Goal: Book appointment/travel/reservation

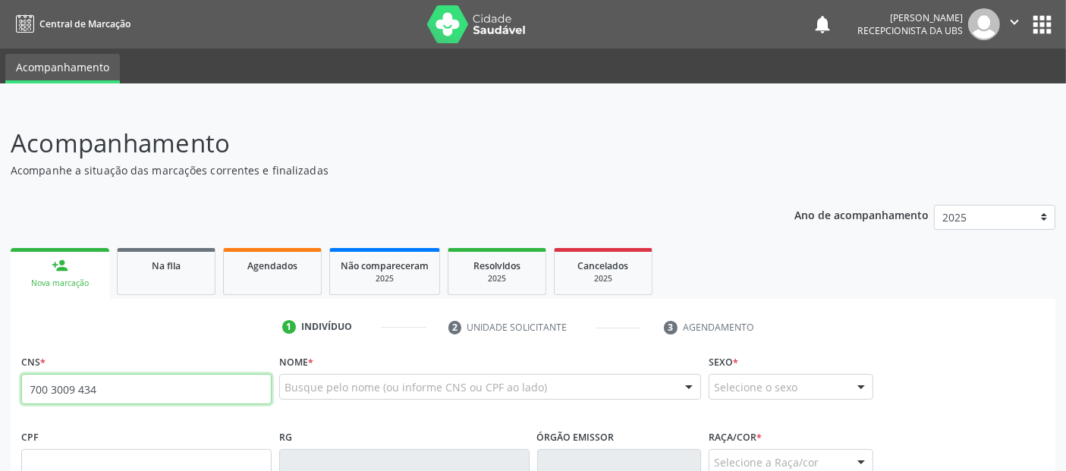
type input "700 3009 4348 3737"
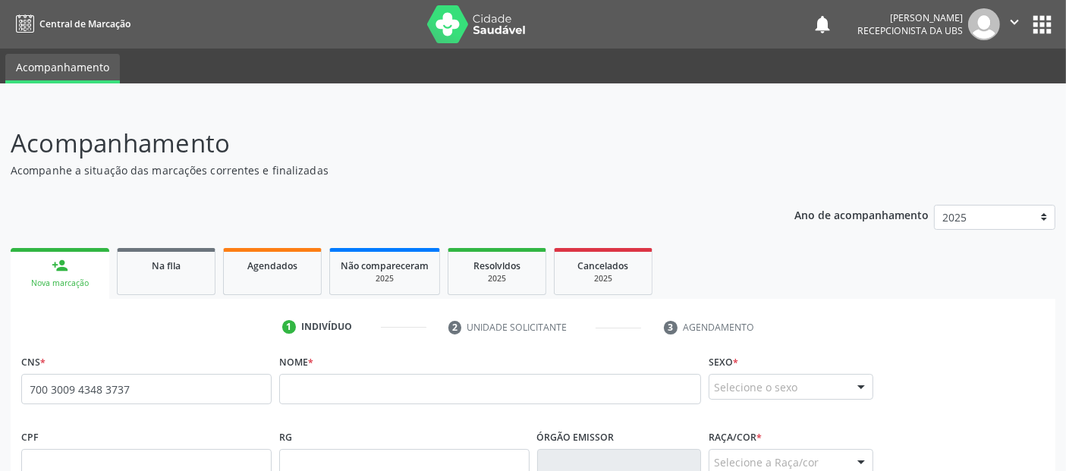
scroll to position [69, 0]
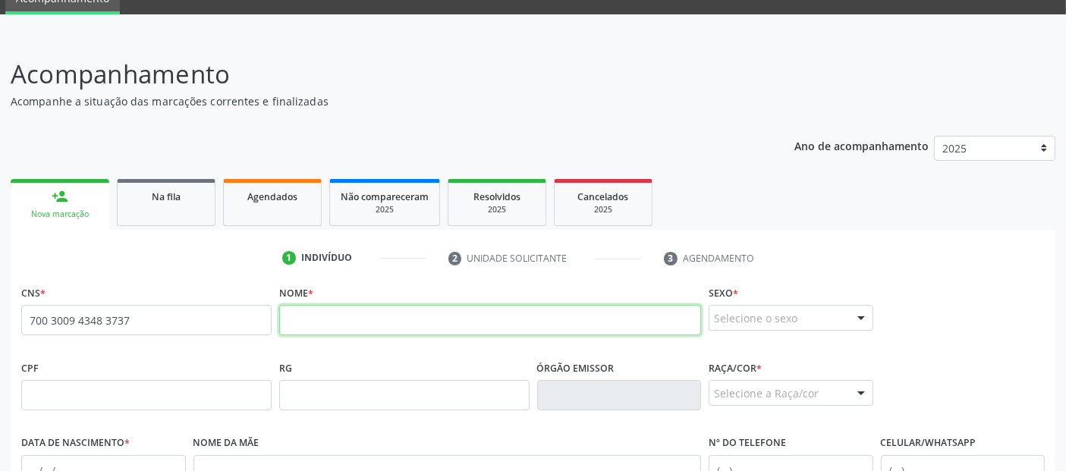
click at [325, 322] on input "text" at bounding box center [490, 320] width 422 height 30
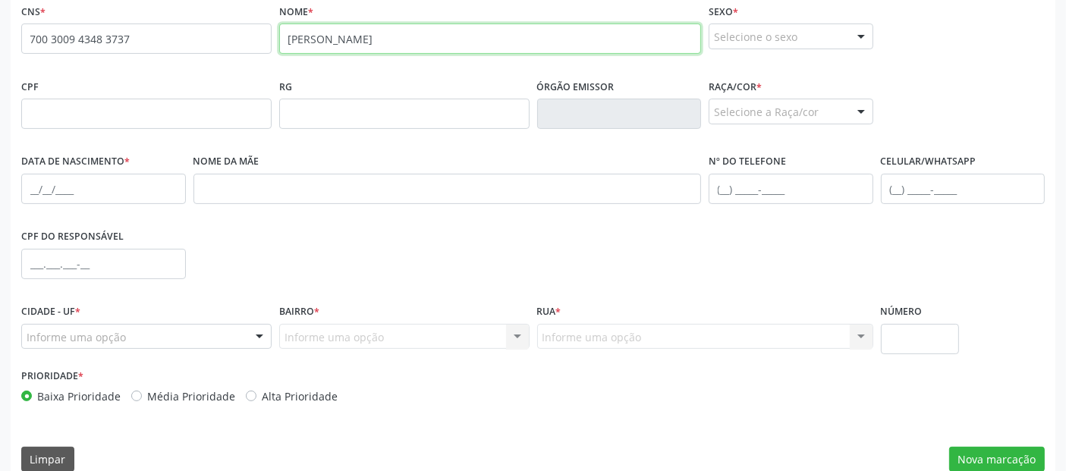
scroll to position [371, 0]
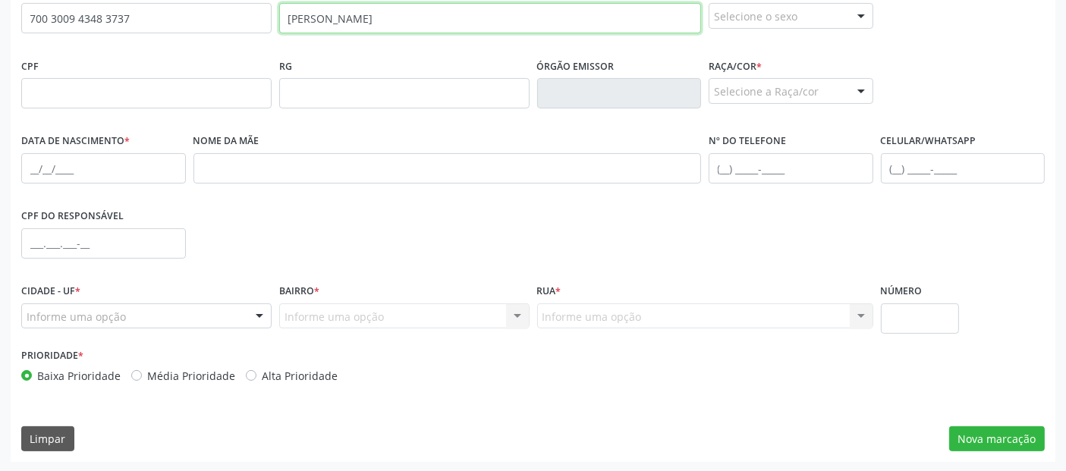
type input "[PERSON_NAME]"
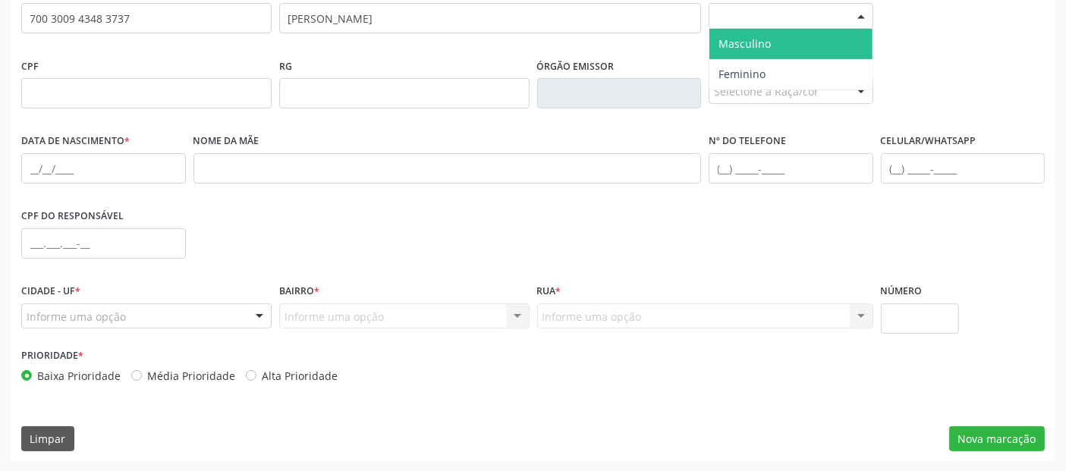
click at [745, 24] on div "Selecione o sexo" at bounding box center [790, 16] width 165 height 26
click at [751, 42] on span "Masculino" at bounding box center [744, 43] width 52 height 14
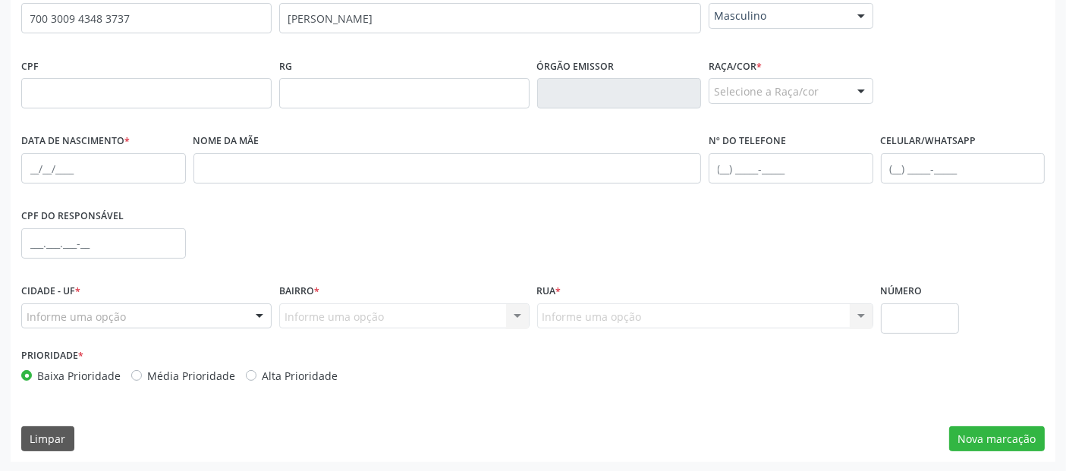
click at [736, 86] on div "Selecione a Raça/cor" at bounding box center [790, 91] width 165 height 26
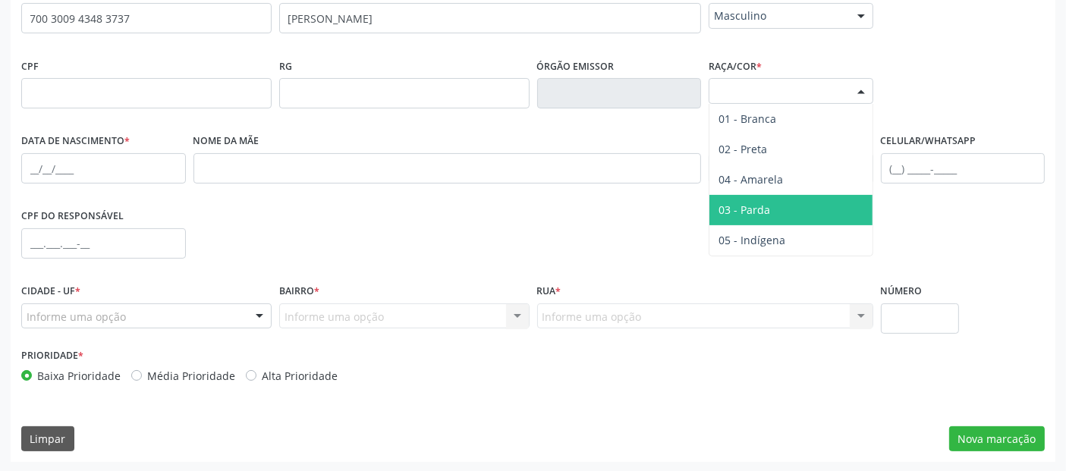
click at [755, 200] on span "03 - Parda" at bounding box center [790, 210] width 163 height 30
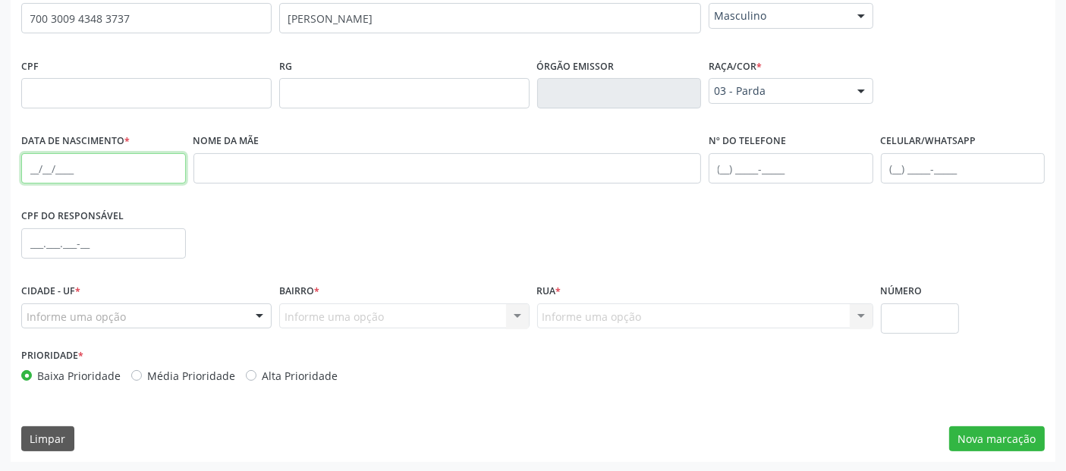
click at [32, 175] on input "text" at bounding box center [103, 168] width 165 height 30
type input "[DATE]"
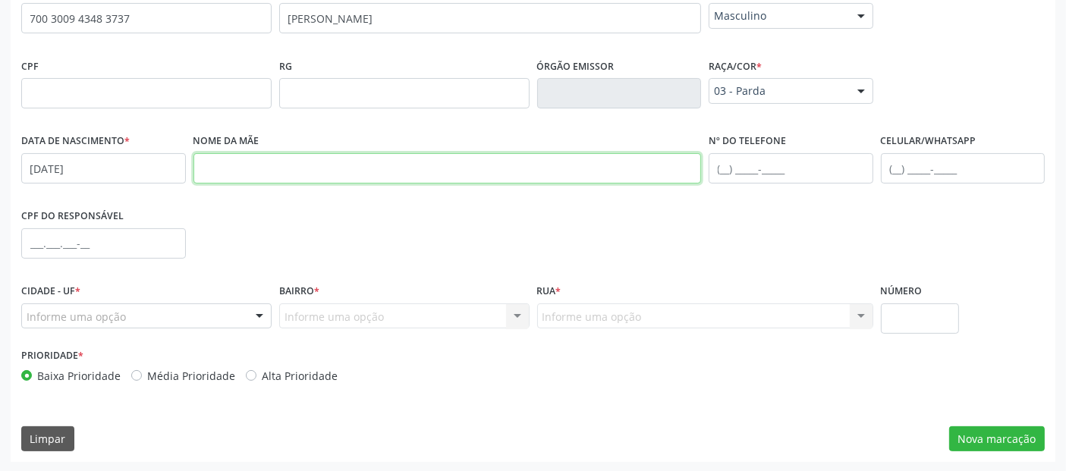
click at [328, 176] on input "text" at bounding box center [447, 168] width 508 height 30
type input "[PERSON_NAME]"
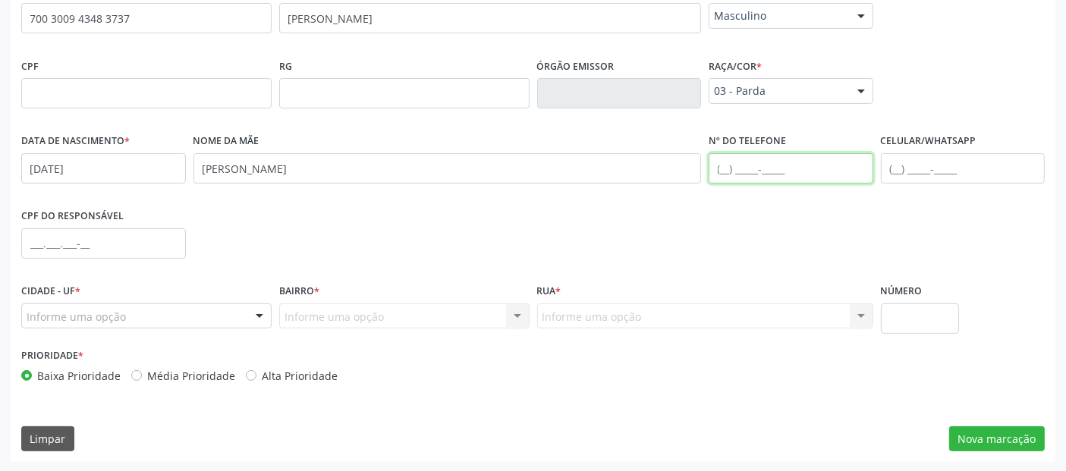
click at [724, 161] on input "text" at bounding box center [790, 168] width 165 height 30
type input "[PHONE_NUMBER]"
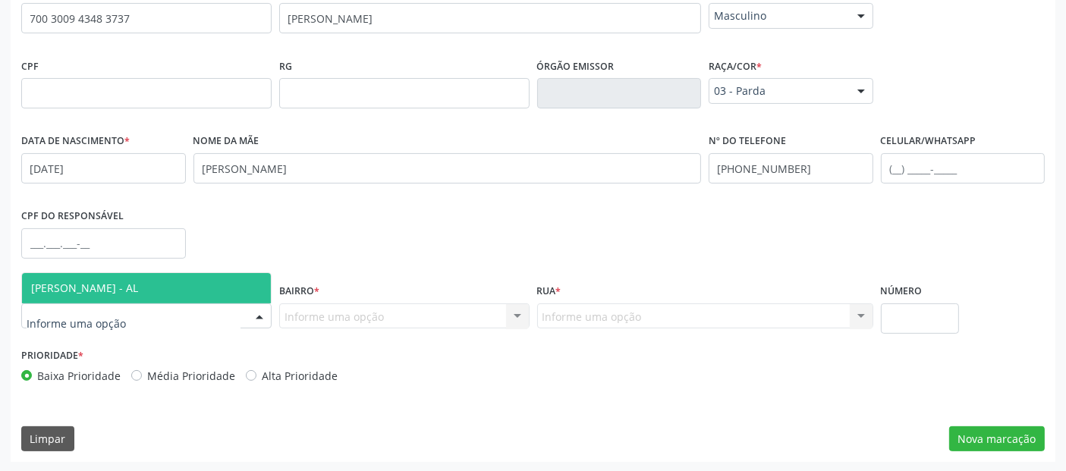
click at [111, 309] on input "text" at bounding box center [134, 324] width 214 height 30
click at [147, 294] on span "[PERSON_NAME] - AL" at bounding box center [146, 288] width 249 height 30
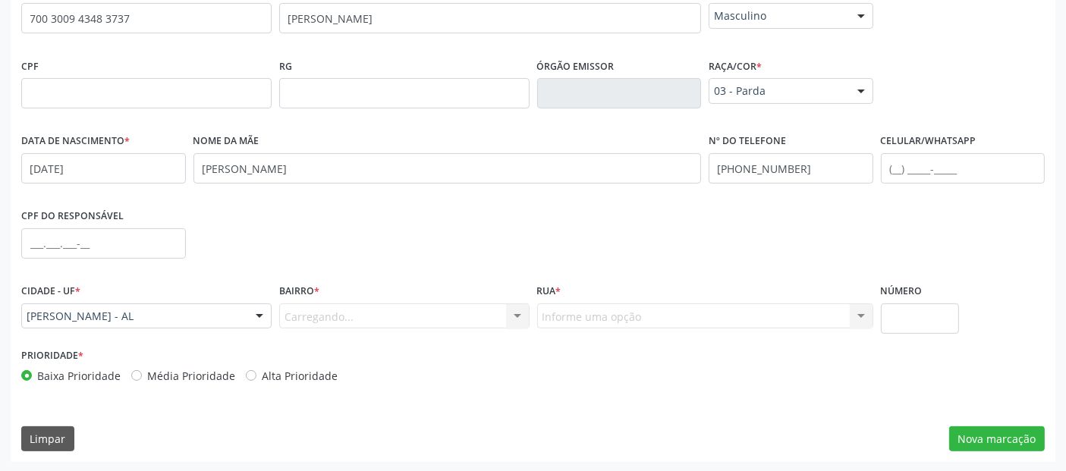
click at [325, 311] on div "Carregando... Nenhum resultado encontrado para: " " Nenhuma opção encontrada. D…" at bounding box center [404, 316] width 250 height 26
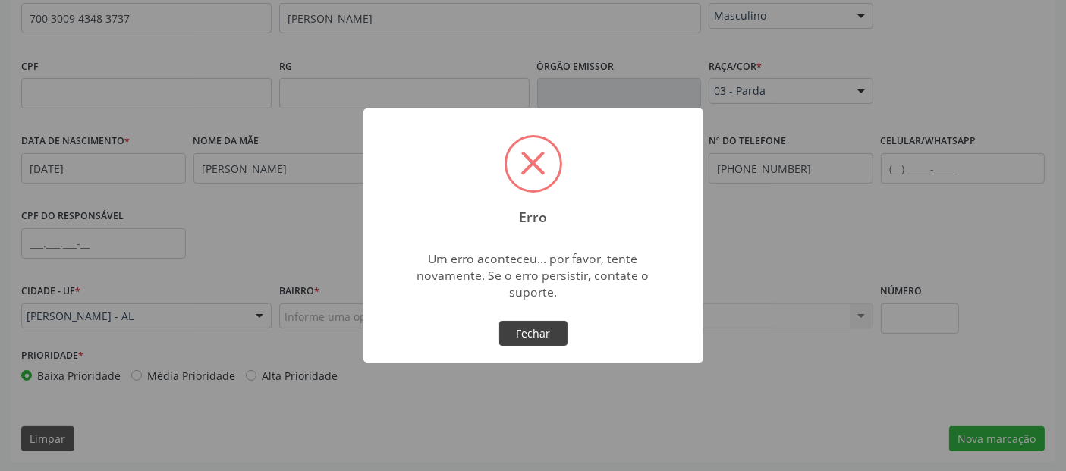
click at [518, 322] on button "Fechar" at bounding box center [533, 334] width 68 height 26
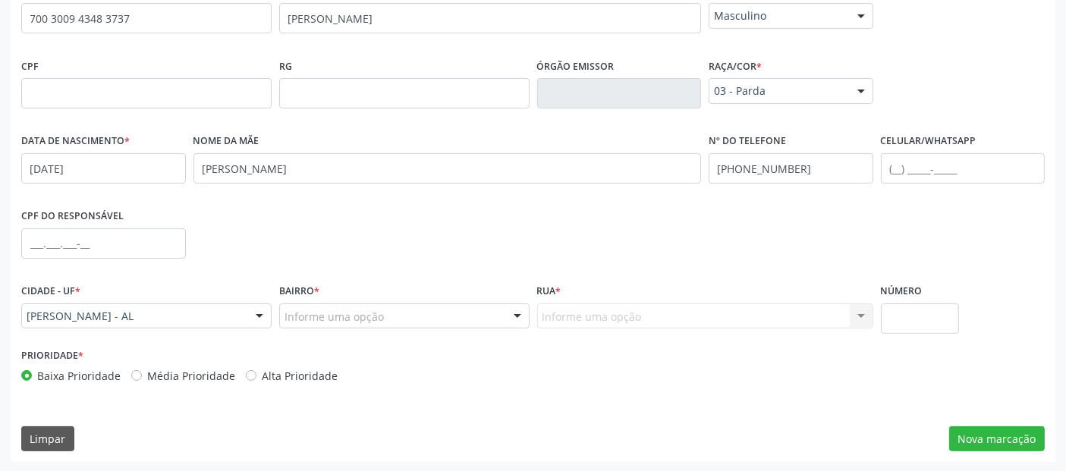
click at [408, 324] on div "Informe uma opção" at bounding box center [404, 316] width 250 height 26
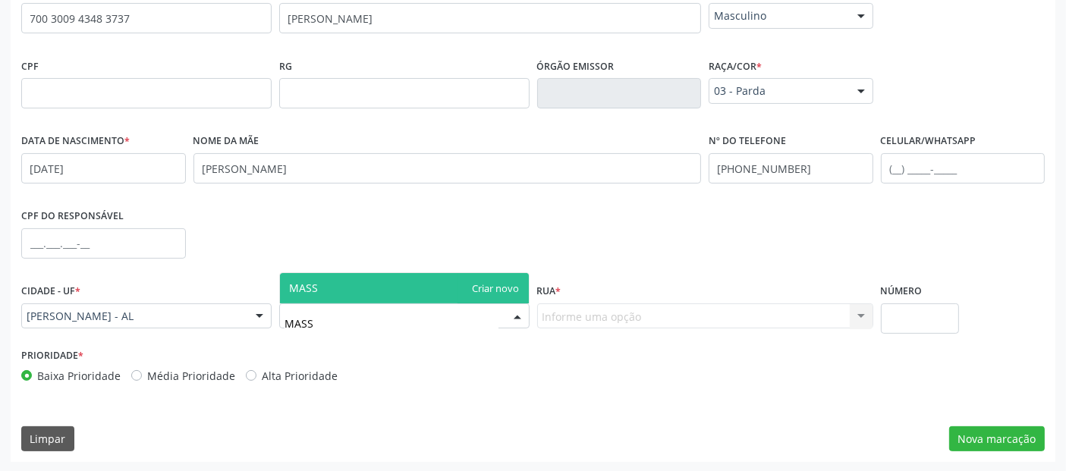
click at [416, 282] on span "MASS" at bounding box center [404, 288] width 249 height 30
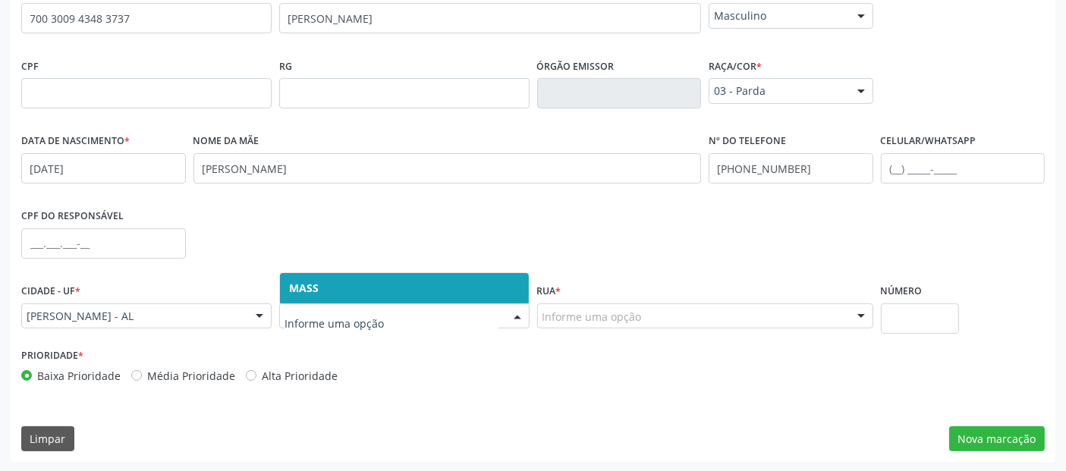
type input "A"
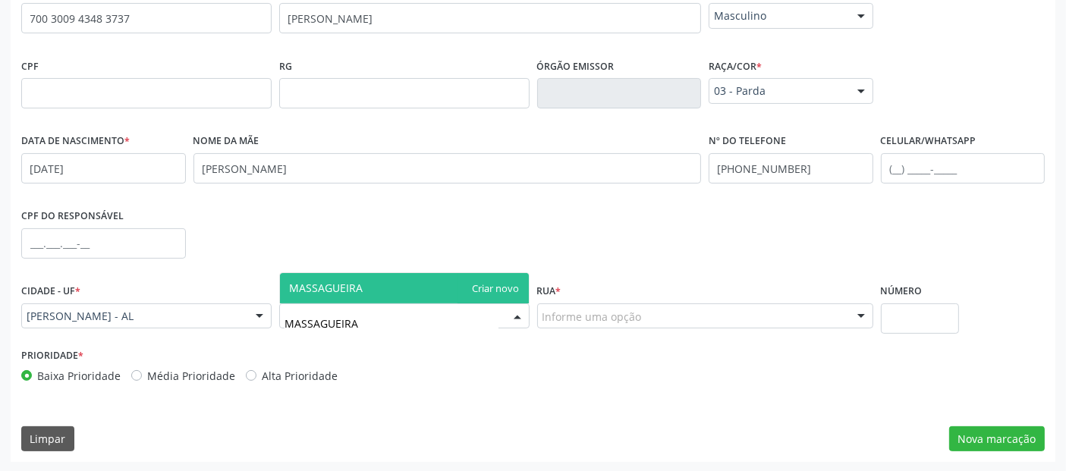
type input "MASSAGUEIRA"
click at [541, 345] on div "Prioridade * Baixa Prioridade Média Prioridade Alta Prioridade" at bounding box center [532, 369] width 1031 height 50
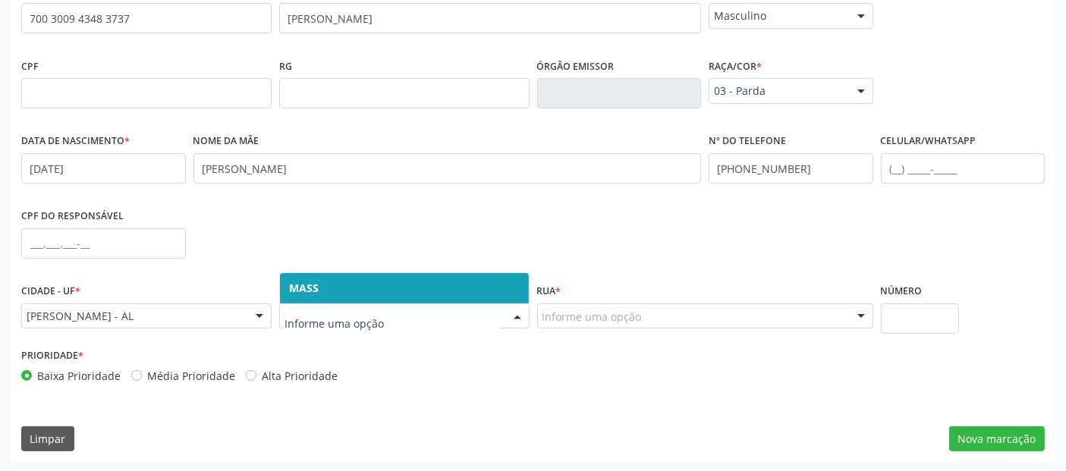
click at [478, 293] on span "MASS" at bounding box center [404, 288] width 249 height 30
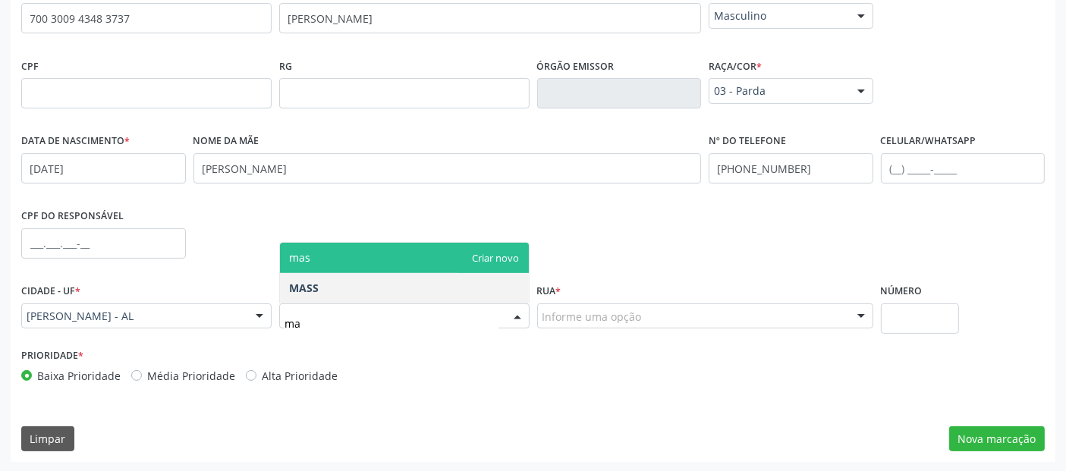
type input "m"
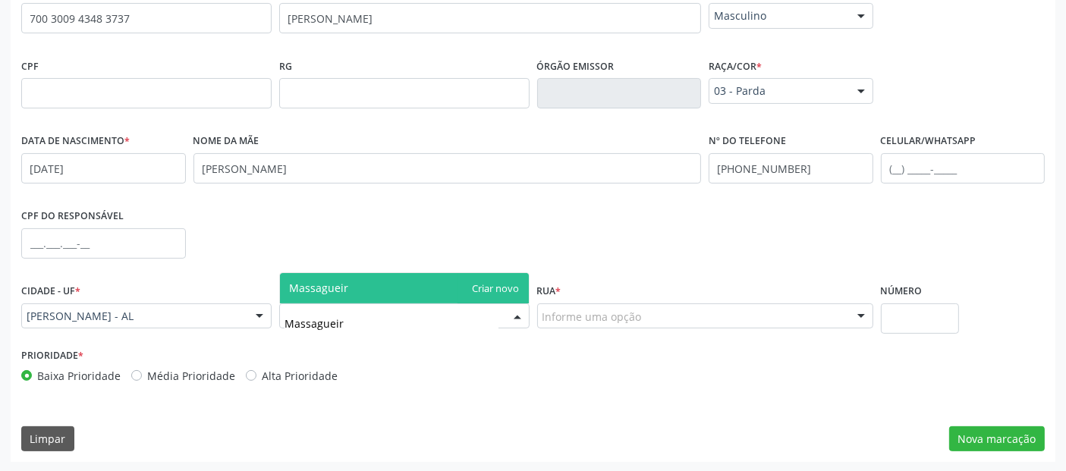
type input "Massagueira"
click at [504, 284] on span "Massagueira" at bounding box center [404, 288] width 249 height 30
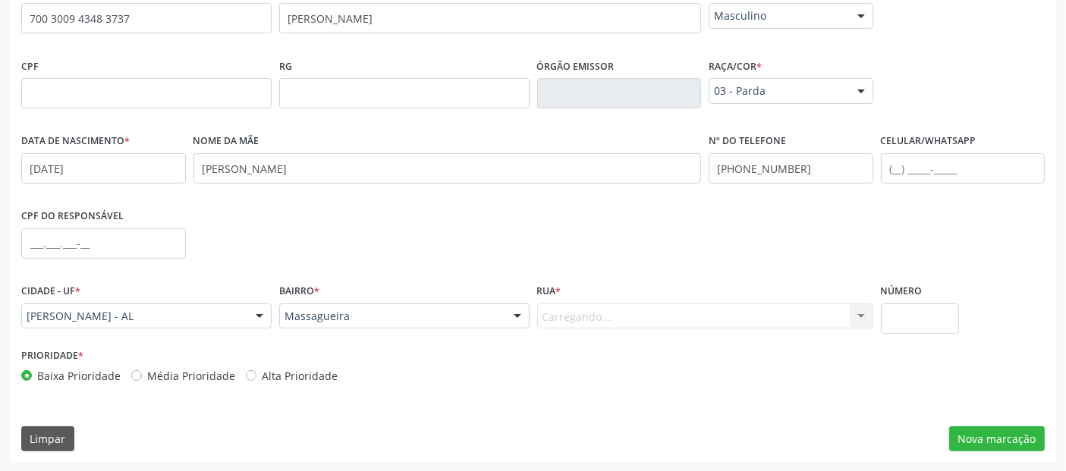
click at [594, 319] on div "Carregando... Nenhum resultado encontrado para: " " Nenhuma opção encontrada. D…" at bounding box center [705, 316] width 336 height 26
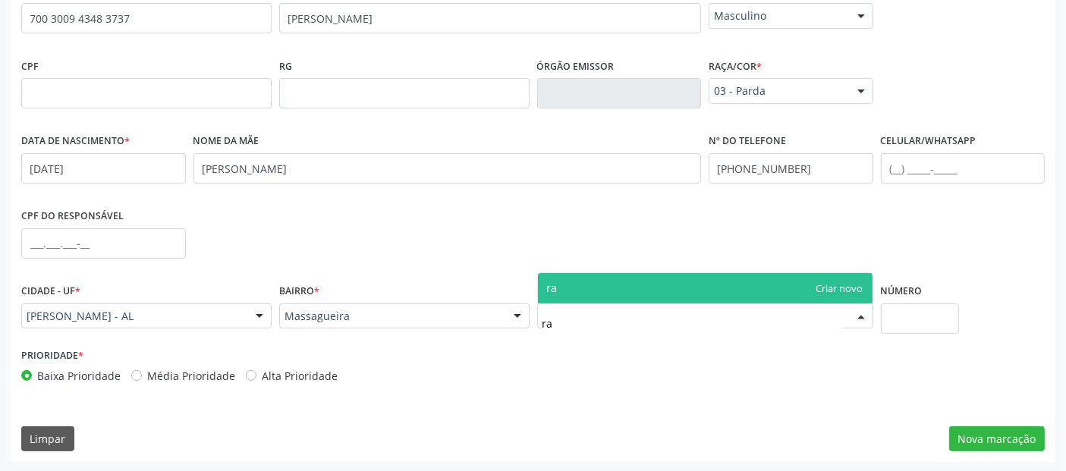
type input "r"
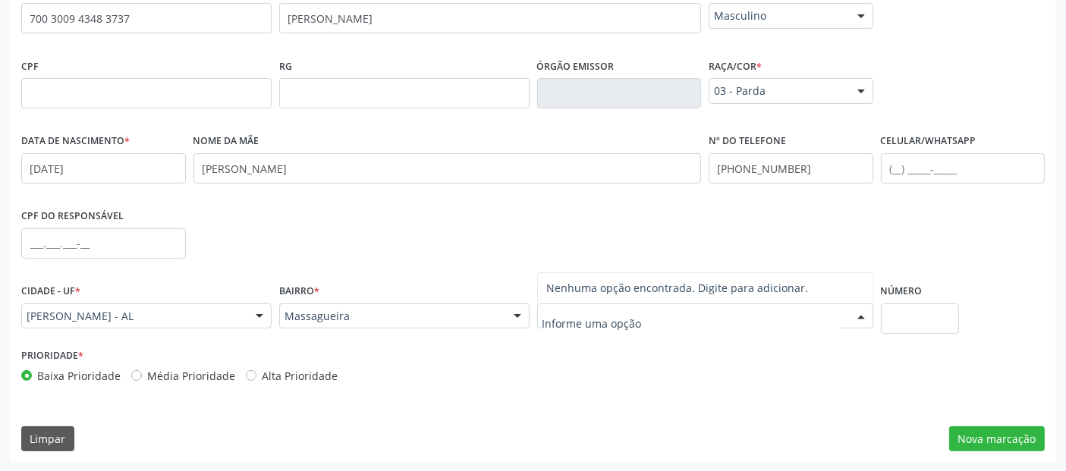
type input "u"
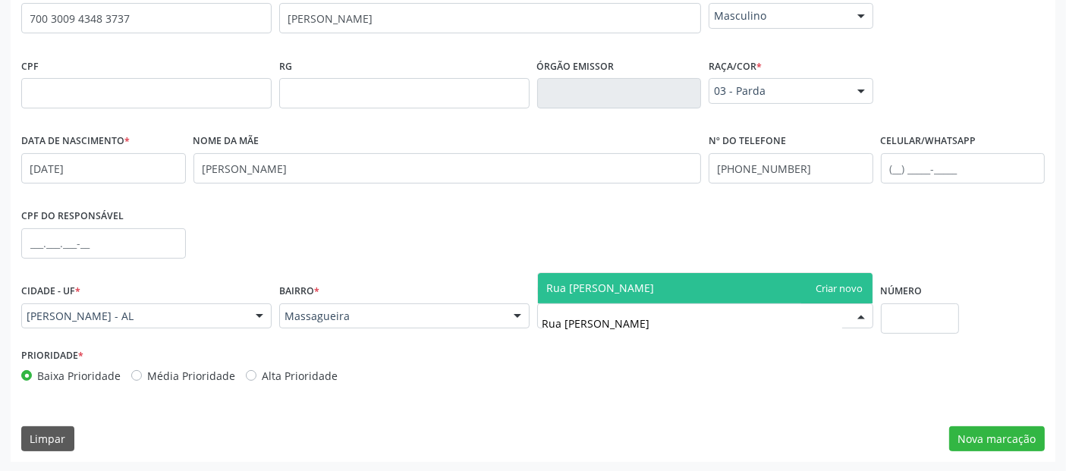
type input "Rua [PERSON_NAME]"
click at [840, 289] on span "Rua [PERSON_NAME]" at bounding box center [705, 288] width 334 height 30
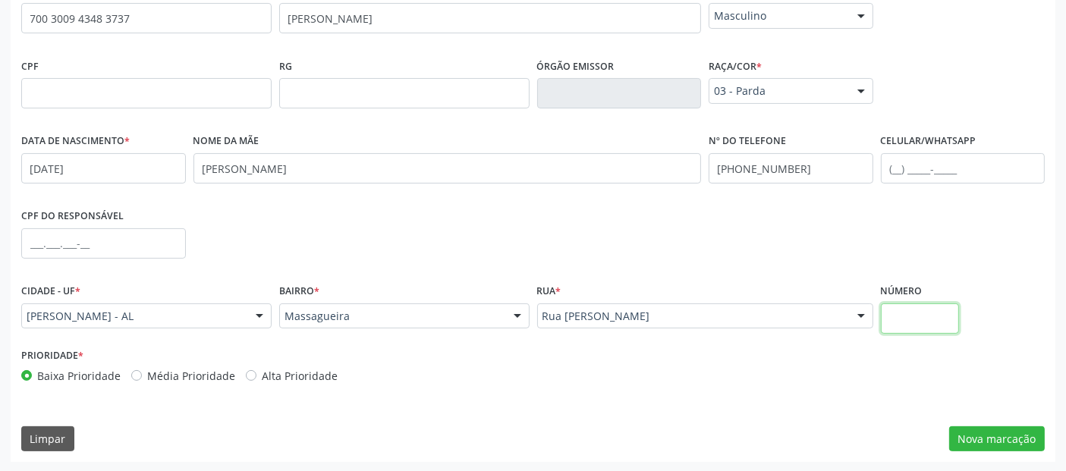
click at [900, 319] on input "text" at bounding box center [919, 318] width 78 height 30
type input "950"
click at [982, 444] on button "Nova marcação" at bounding box center [997, 439] width 96 height 26
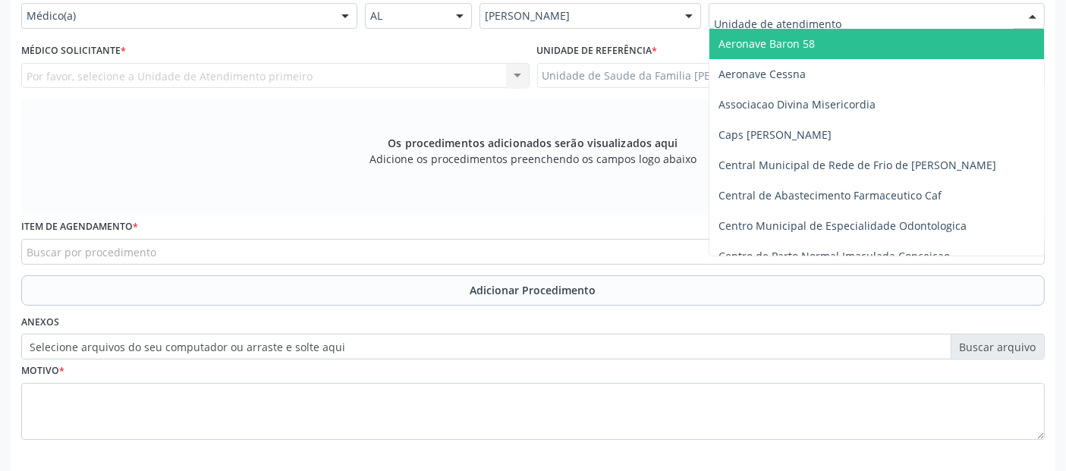
type input "a"
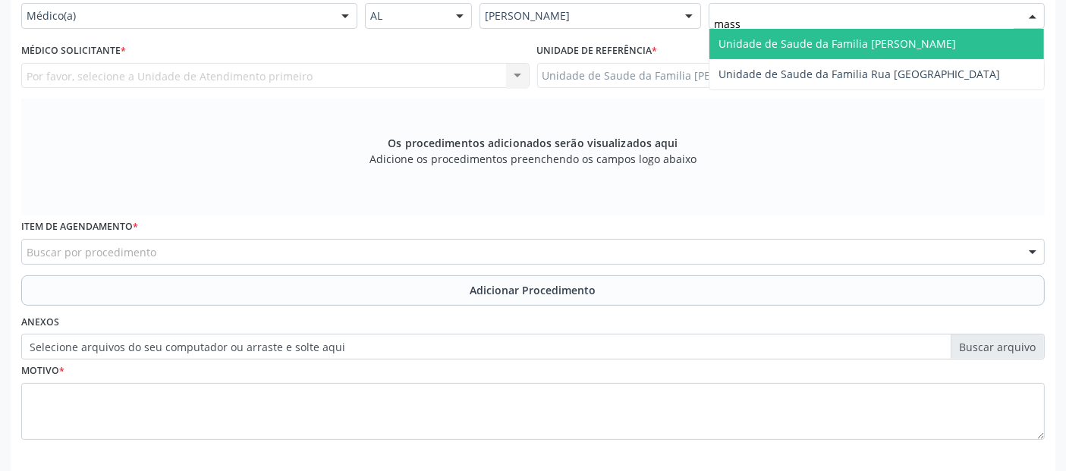
type input "massa"
click at [774, 38] on span "Unidade de Saude da Familia [PERSON_NAME]" at bounding box center [836, 43] width 237 height 14
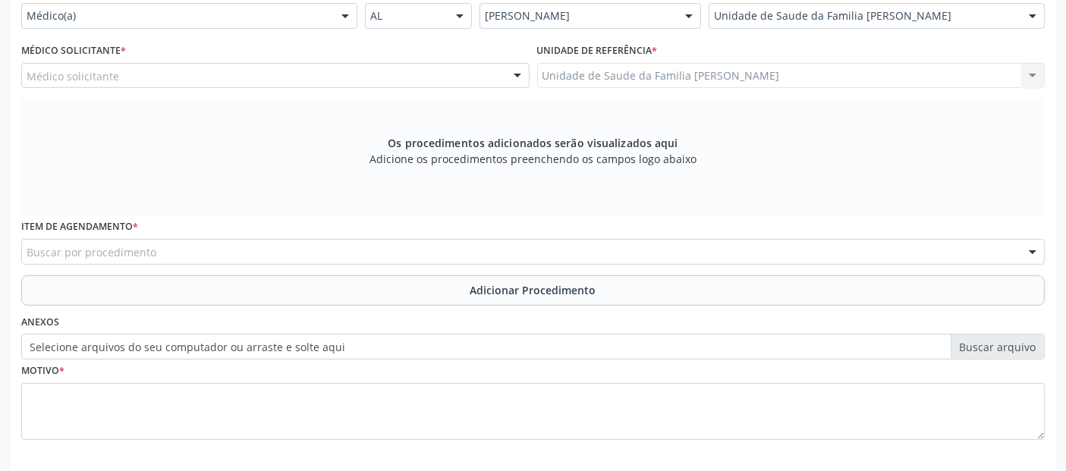
click at [196, 72] on div "Médico solicitante" at bounding box center [275, 76] width 508 height 26
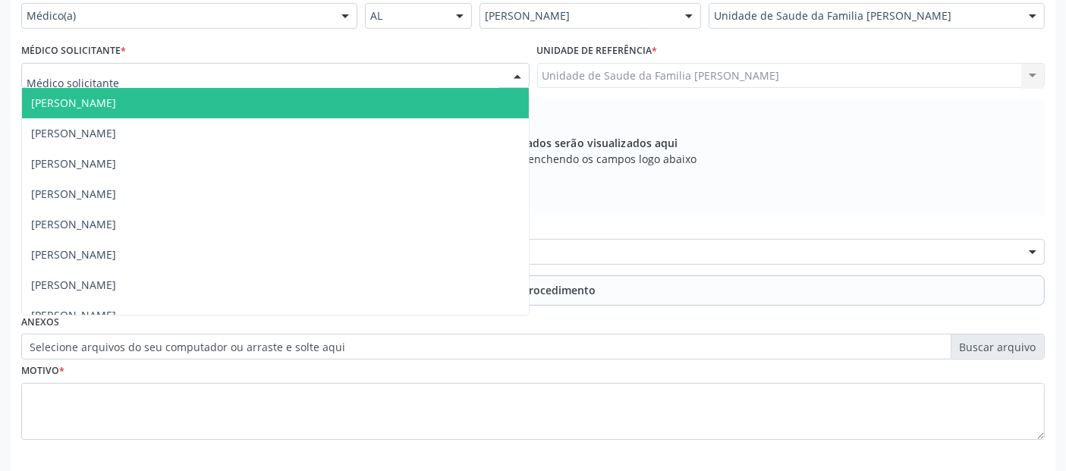
type input "["
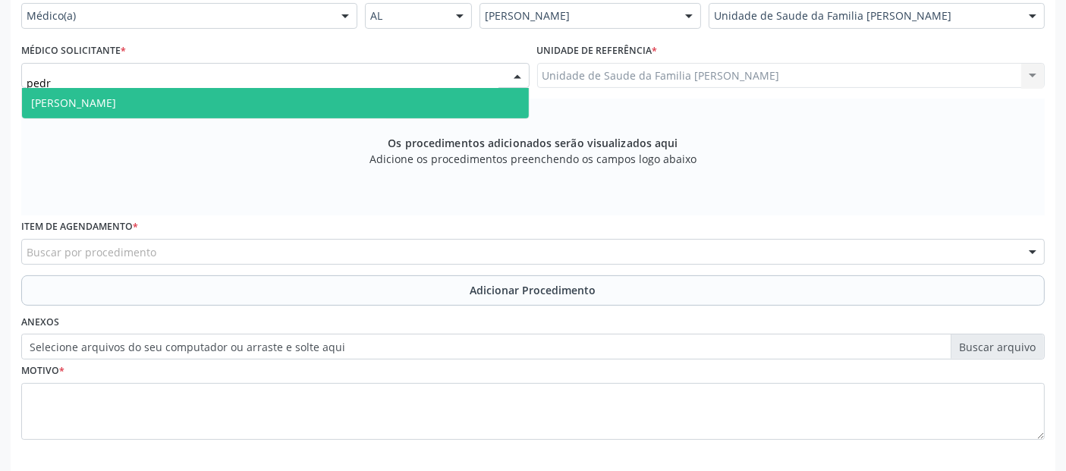
type input "[PERSON_NAME]"
click at [174, 94] on span "[PERSON_NAME]" at bounding box center [275, 103] width 507 height 30
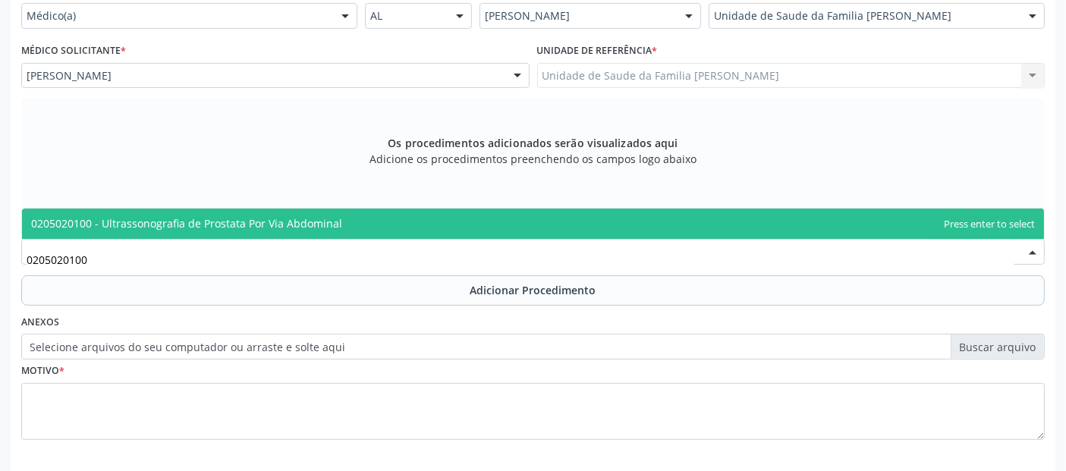
type input "0205020100"
click at [216, 239] on div "0205020100" at bounding box center [532, 252] width 1023 height 26
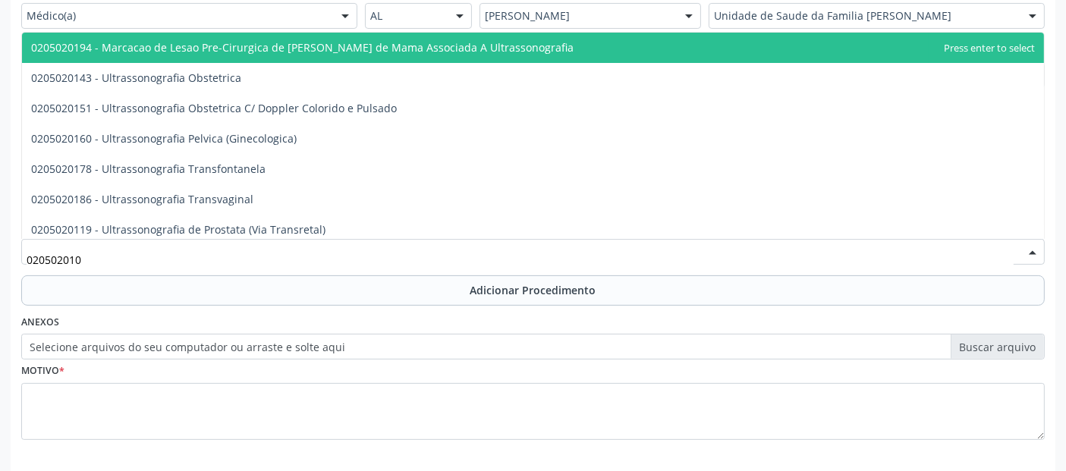
type input "0205020100"
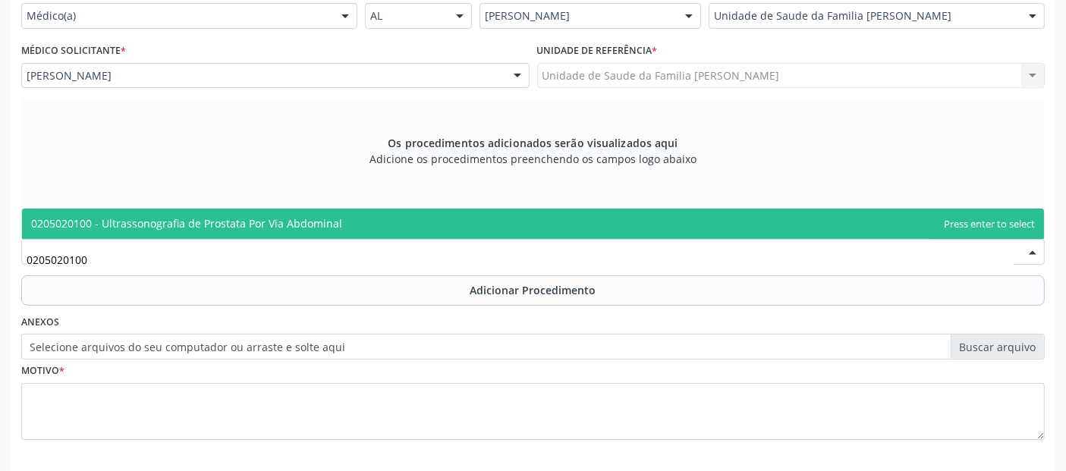
click at [305, 221] on span "0205020100 - Ultrassonografia de Prostata Por Via Abdominal" at bounding box center [186, 223] width 311 height 14
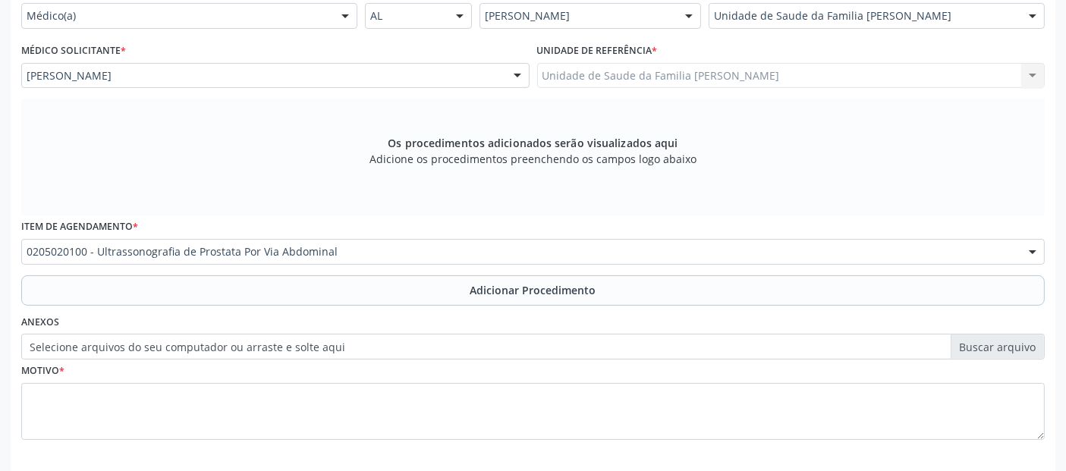
click at [305, 221] on div "Item de agendamento * 0205020100 - Ultrassonografia de Prostata Por Via Abdomin…" at bounding box center [532, 239] width 1023 height 49
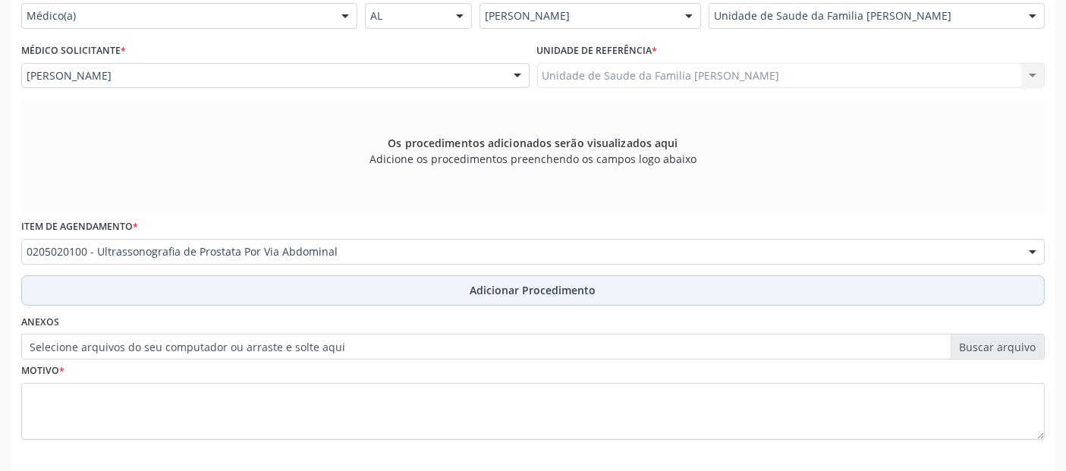
click at [293, 275] on button "Adicionar Procedimento" at bounding box center [532, 290] width 1023 height 30
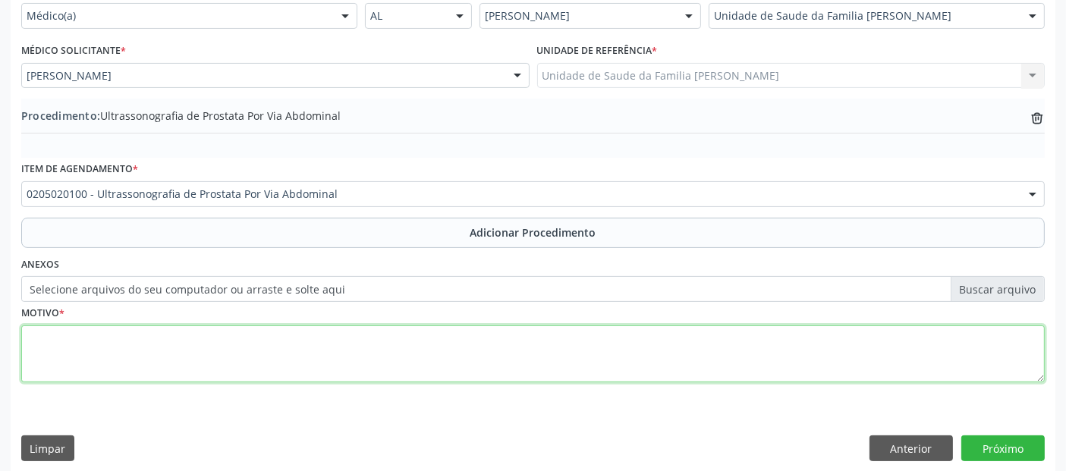
click at [256, 350] on textarea at bounding box center [532, 354] width 1023 height 58
type textarea "a"
type textarea "ALTERAÇÃO PERCENTUAL EM PSA."
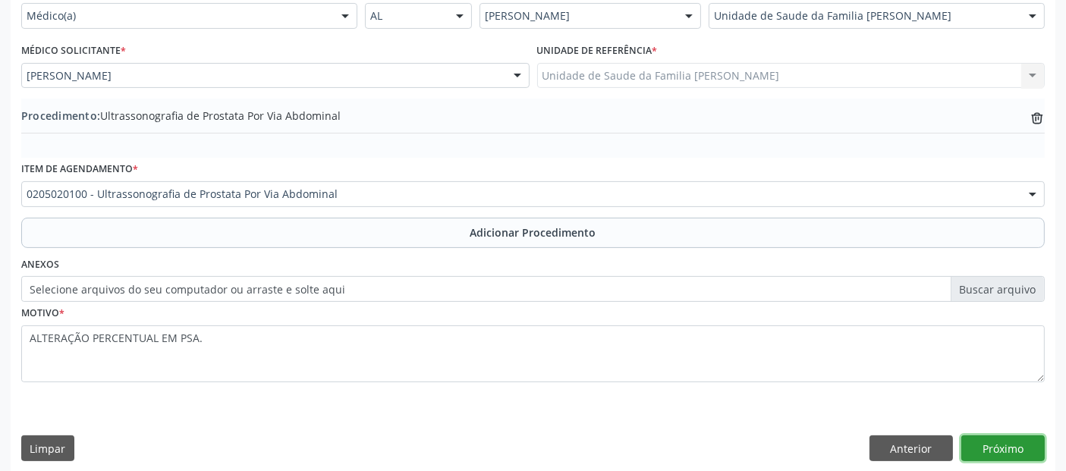
click at [1009, 446] on button "Próximo" at bounding box center [1002, 448] width 83 height 26
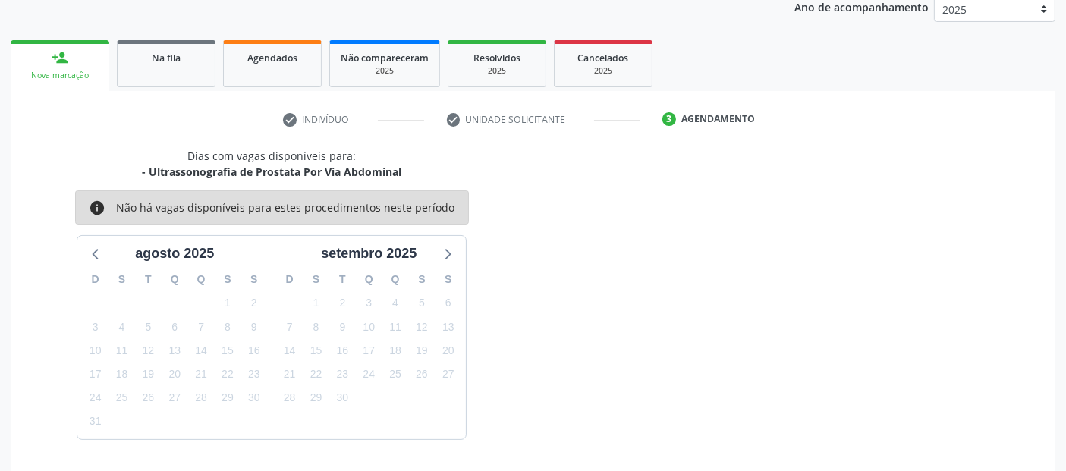
scroll to position [253, 0]
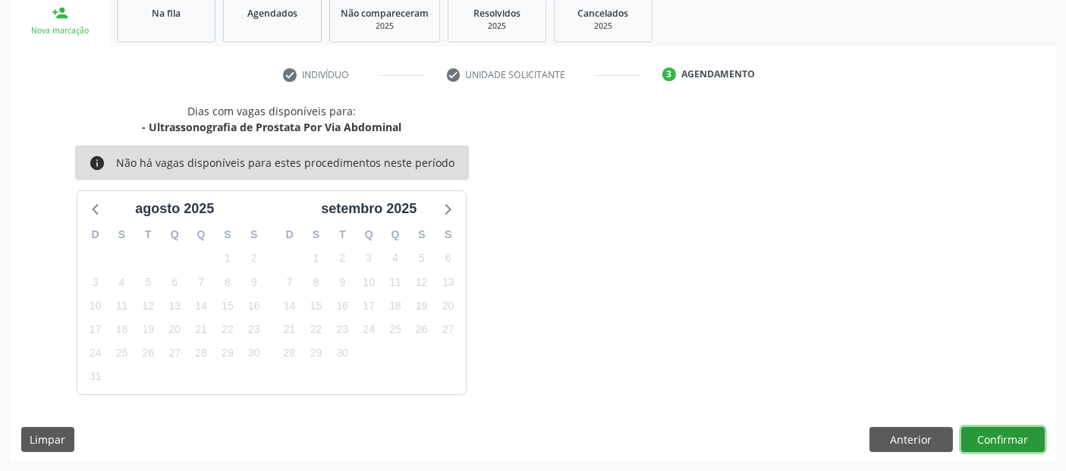
click at [1009, 446] on button "Confirmar" at bounding box center [1002, 440] width 83 height 26
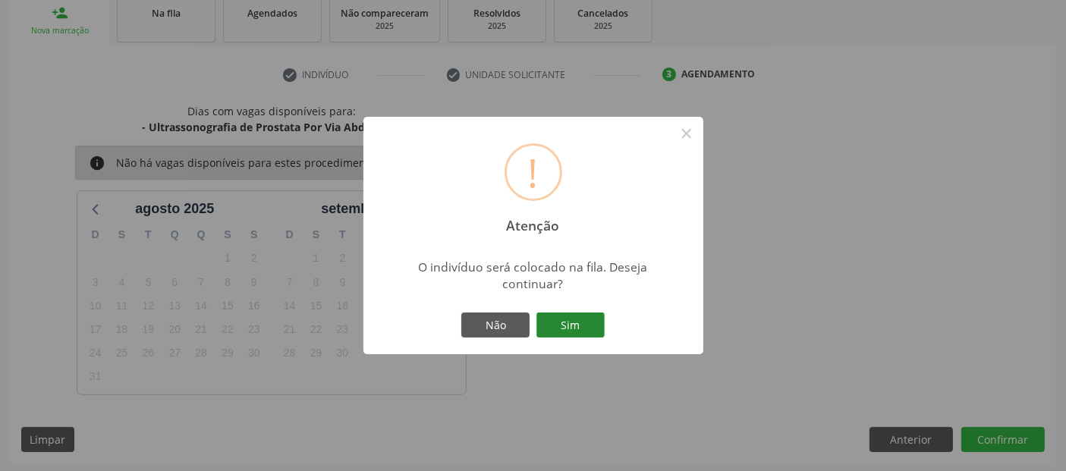
click at [587, 318] on button "Sim" at bounding box center [570, 325] width 68 height 26
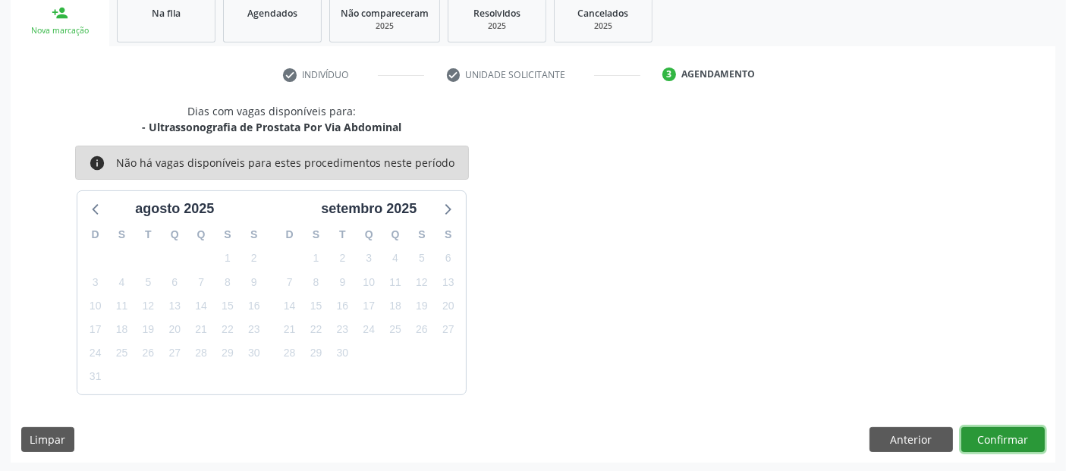
click at [1018, 435] on button "Confirmar" at bounding box center [1002, 440] width 83 height 26
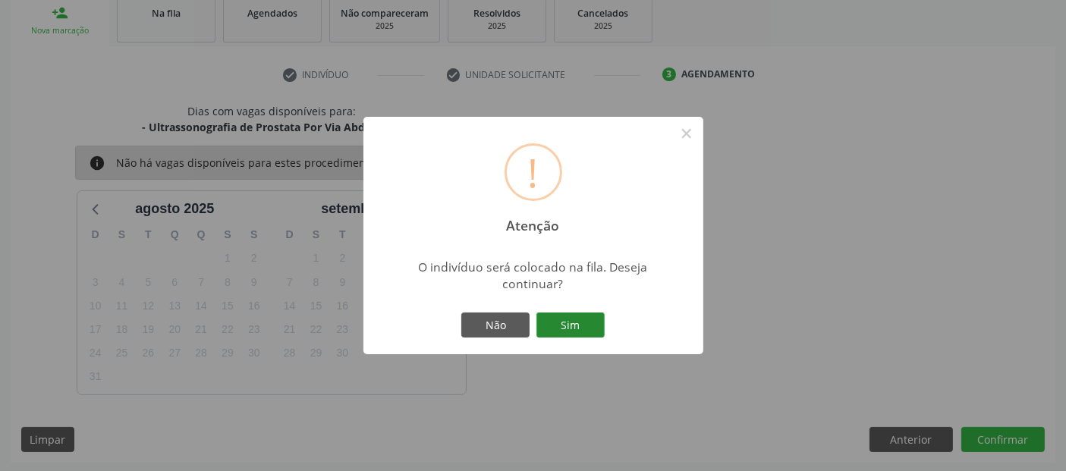
click at [586, 323] on button "Sim" at bounding box center [570, 325] width 68 height 26
